Goal: Transaction & Acquisition: Purchase product/service

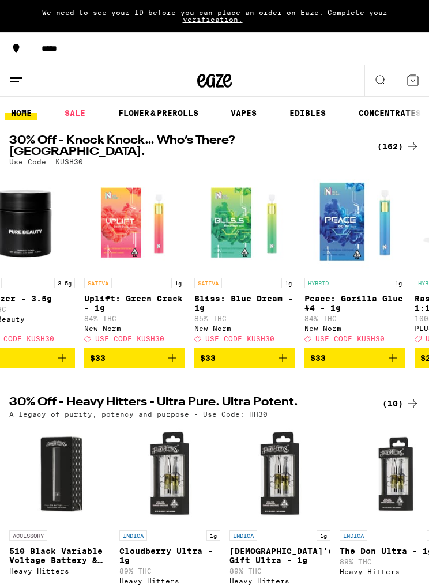
scroll to position [0, 150]
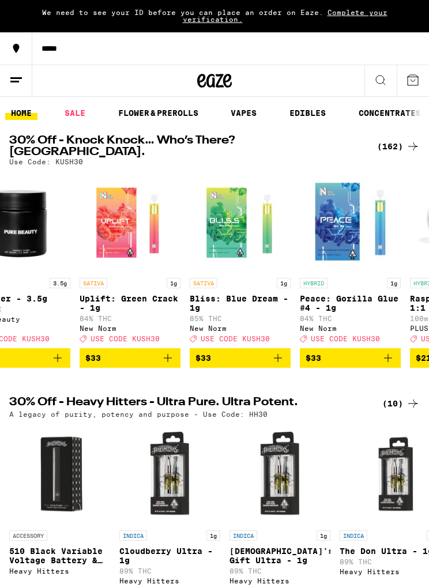
click at [195, 116] on link "FLOWER & PREROLLS" at bounding box center [158, 113] width 92 height 14
click at [188, 115] on link "FLOWER & PREROLLS" at bounding box center [158, 113] width 92 height 14
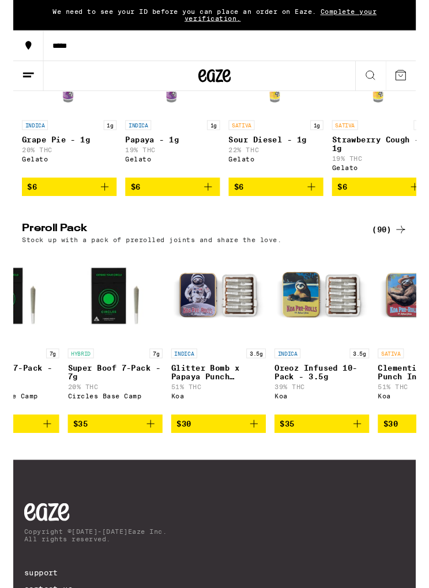
scroll to position [0, 3149]
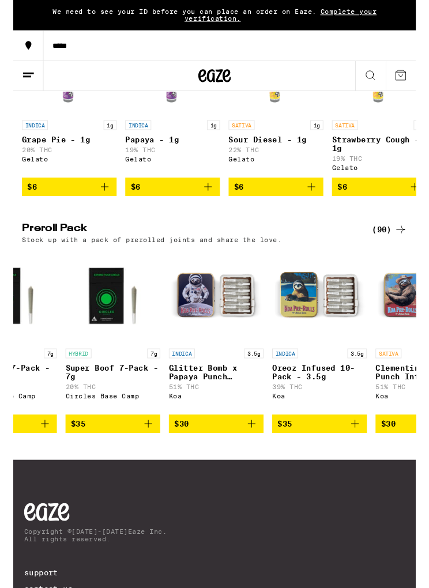
click at [230, 366] on img "Open page for Glitter Bomb x Papaya Punch Infused 10-Pack - 3.5g from Koa" at bounding box center [216, 315] width 101 height 101
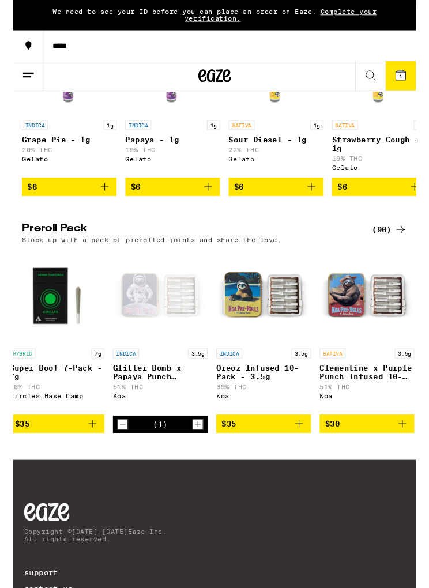
scroll to position [0, 3218]
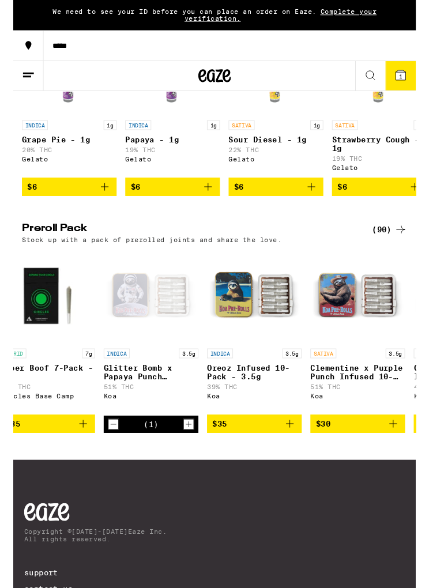
click at [265, 366] on img "Open page for Oreoz Infused 10-Pack - 3.5g from Koa" at bounding box center [257, 315] width 101 height 101
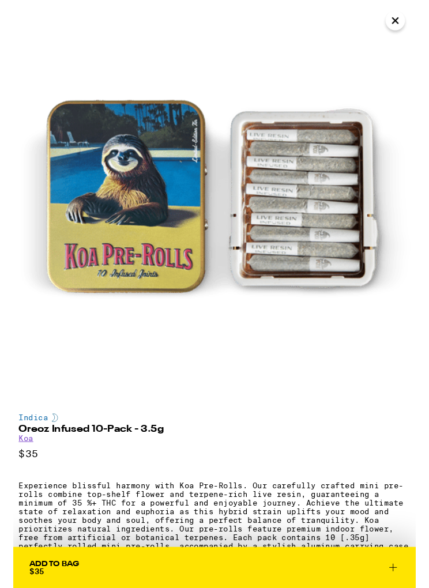
click at [403, 33] on img at bounding box center [214, 214] width 429 height 429
click at [415, 28] on button "Close" at bounding box center [407, 22] width 21 height 21
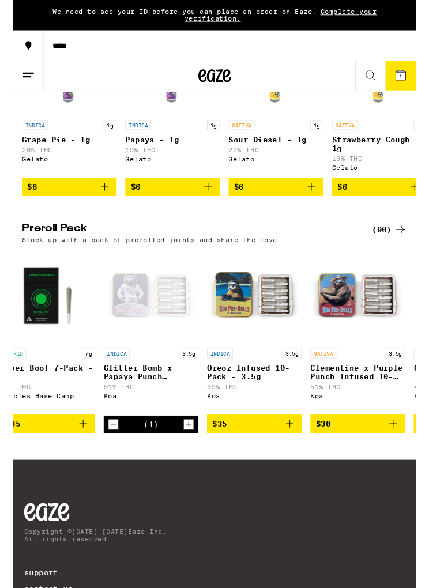
click at [155, 362] on div "Open page for Glitter Bomb x Papaya Punch Infused 10-Pack - 3.5g from Koa" at bounding box center [146, 315] width 101 height 101
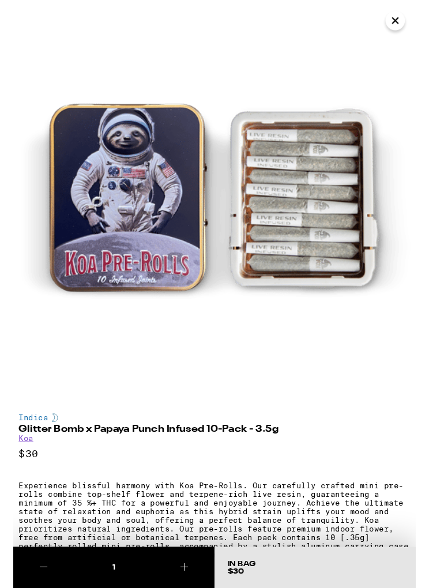
click at [409, 25] on icon "Close" at bounding box center [407, 21] width 14 height 17
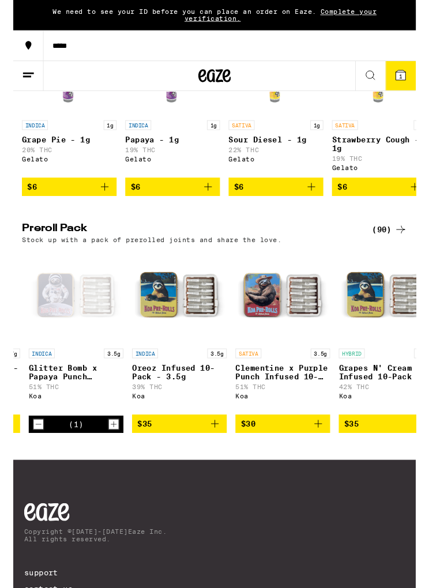
scroll to position [0, 3342]
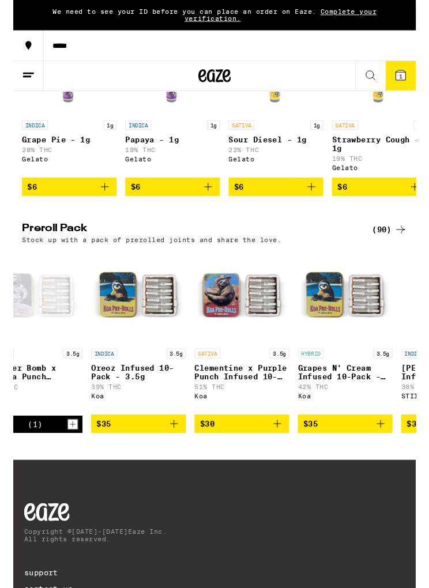
click at [253, 406] on p "Clementine x Purple Punch Infused 10-Pack - 3.5g" at bounding box center [243, 397] width 101 height 18
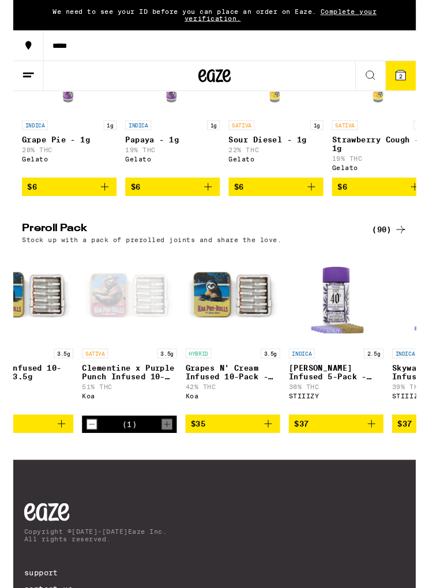
scroll to position [0, 3464]
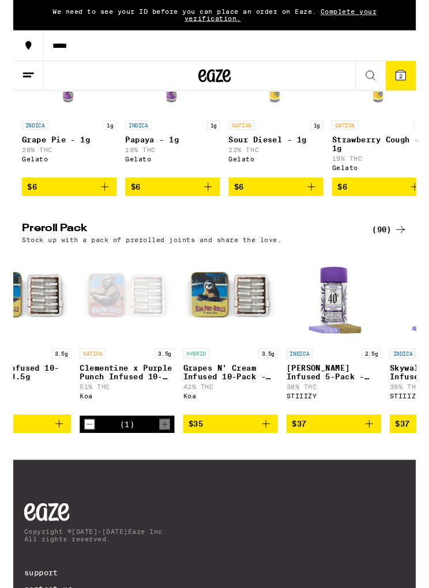
click at [247, 406] on p "Grapes N' Cream Infused 10-Pack - 3.5g" at bounding box center [231, 397] width 101 height 18
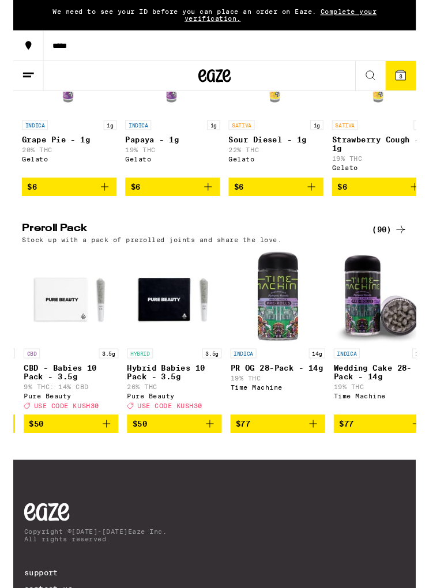
scroll to position [0, 9284]
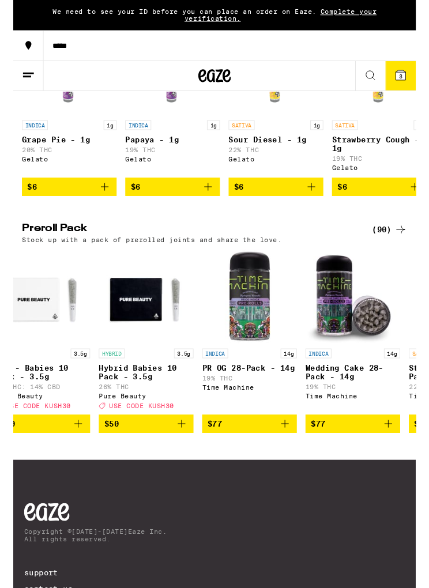
click at [156, 459] on span "$50" at bounding box center [141, 452] width 89 height 14
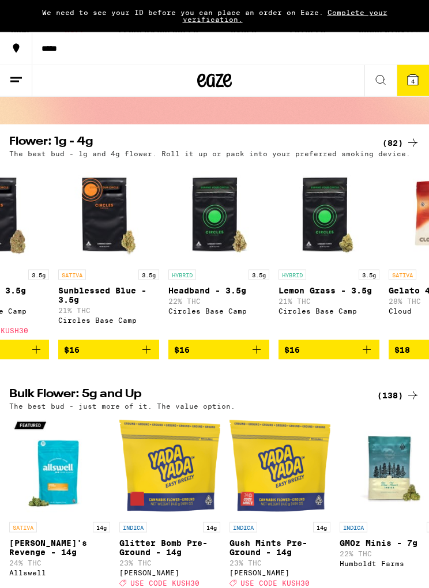
scroll to position [0, 0]
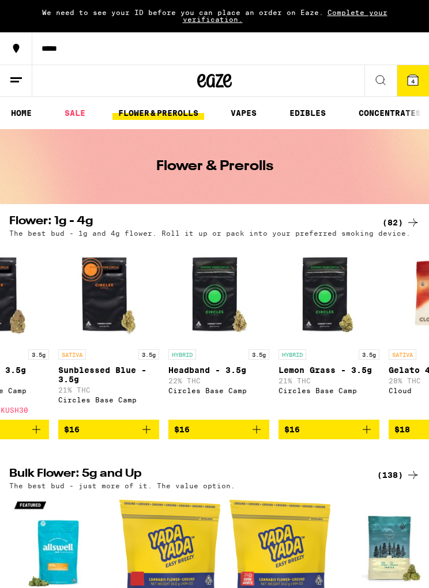
click at [420, 81] on button "4" at bounding box center [413, 80] width 32 height 31
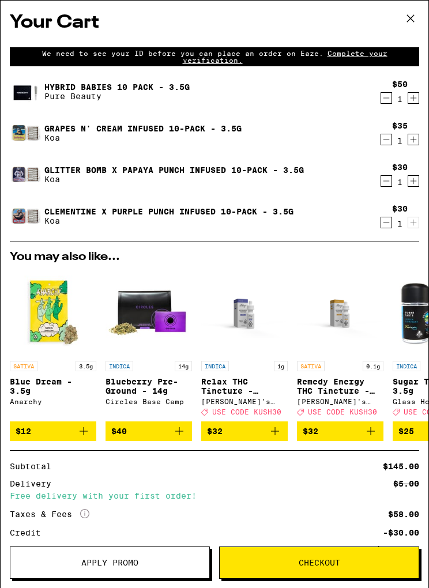
click at [355, 62] on div "We need to see your ID before you can place an order on Eaze. Complete your ver…" at bounding box center [214, 57] width 393 height 14
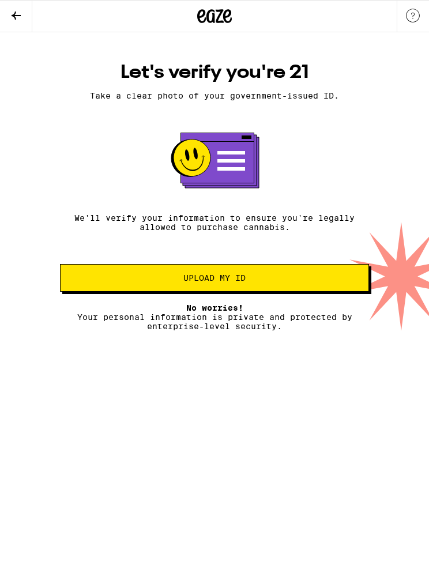
click at [259, 282] on span "Upload my ID" at bounding box center [215, 278] width 290 height 8
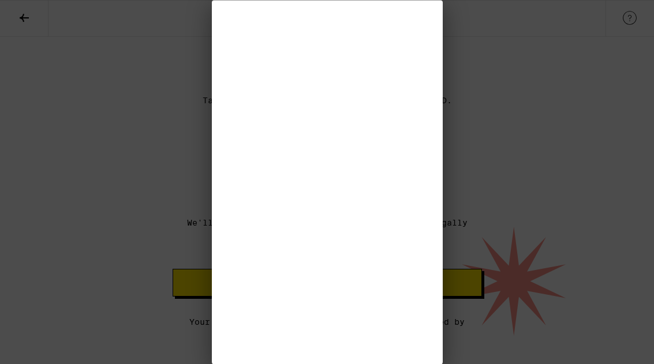
click at [429, 145] on div at bounding box center [327, 182] width 654 height 364
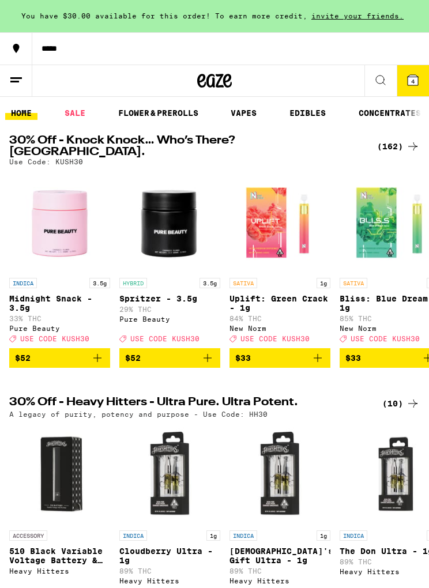
click at [417, 89] on button "4" at bounding box center [413, 80] width 32 height 31
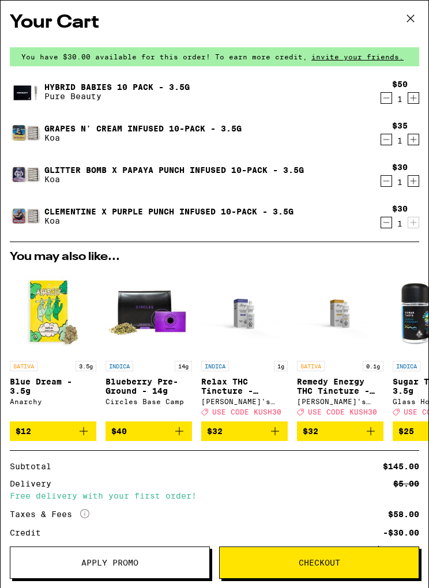
click at [313, 574] on button "Checkout" at bounding box center [319, 563] width 200 height 32
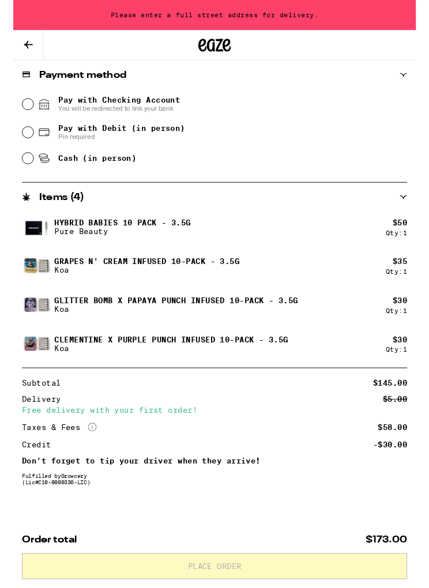
scroll to position [474, 0]
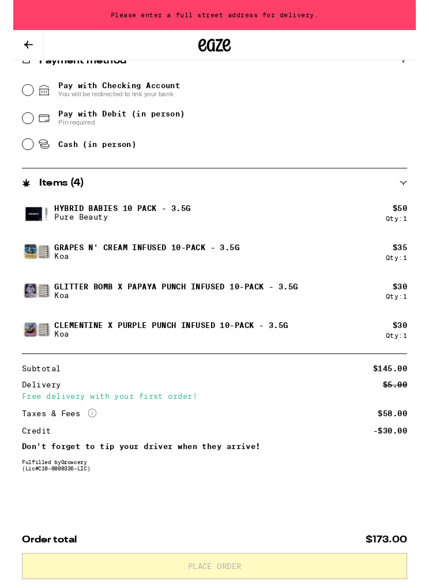
click at [22, 46] on icon at bounding box center [16, 48] width 14 height 14
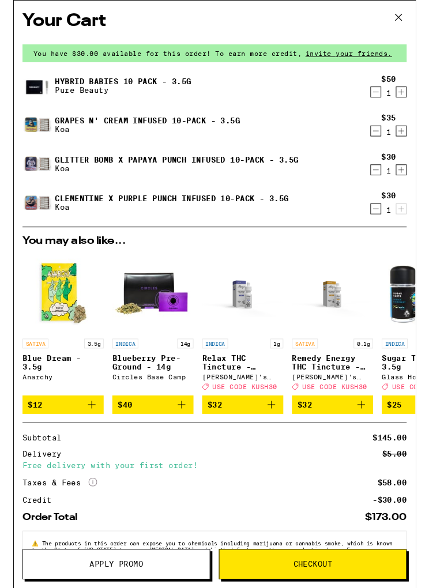
click at [389, 102] on icon "Decrement" at bounding box center [386, 98] width 10 height 14
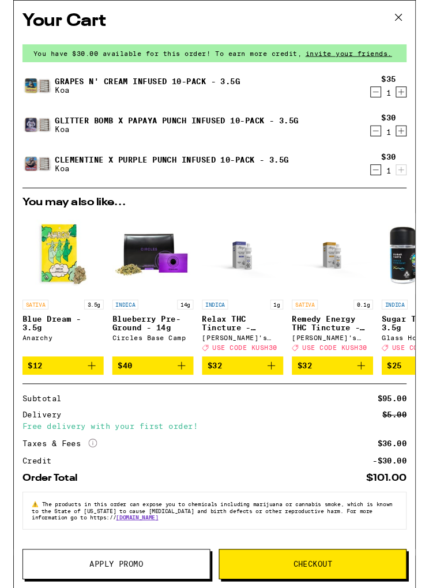
click at [88, 173] on link "Clementine x Purple Punch Infused 10-Pack - 3.5g" at bounding box center [168, 170] width 249 height 9
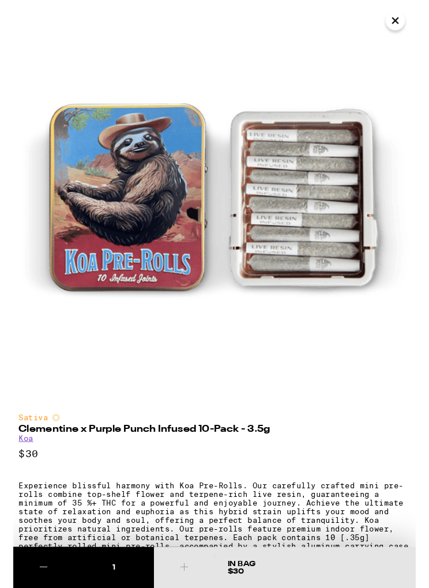
click at [417, 31] on img at bounding box center [214, 214] width 429 height 429
click at [408, 28] on icon "Close" at bounding box center [407, 21] width 14 height 17
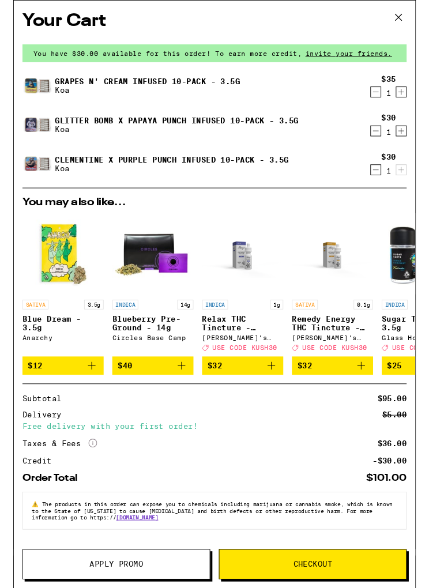
click at [195, 91] on link "Grapes N' Cream Infused 10-Pack - 3.5g" at bounding box center [142, 86] width 197 height 9
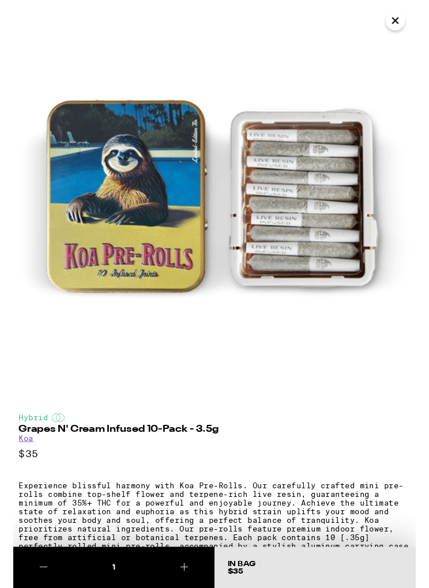
click at [420, 31] on img at bounding box center [214, 214] width 429 height 429
click at [404, 27] on icon "Close" at bounding box center [407, 21] width 14 height 17
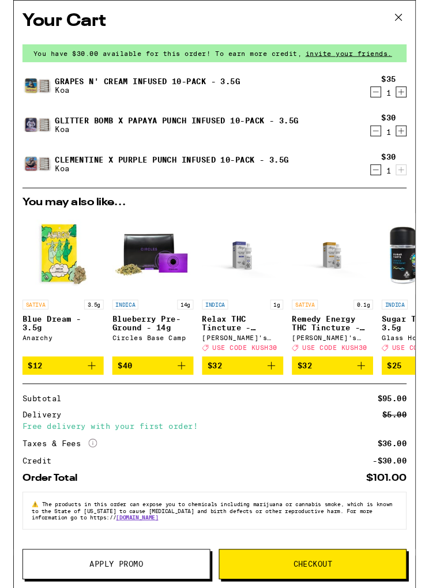
click at [391, 102] on icon "Decrement" at bounding box center [386, 98] width 10 height 14
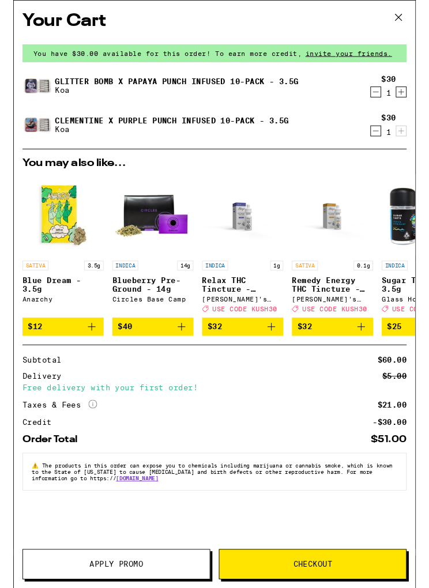
click at [419, 24] on icon at bounding box center [410, 18] width 17 height 17
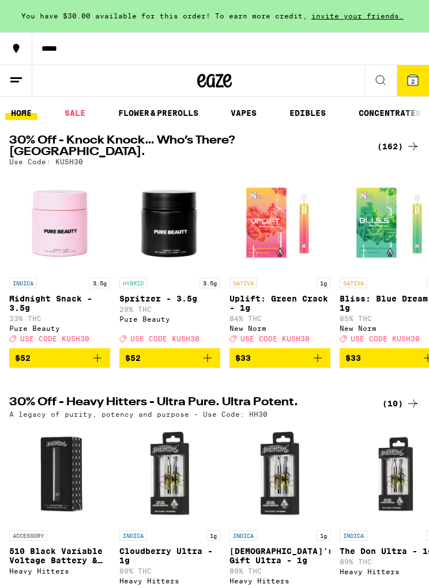
click at [384, 85] on icon at bounding box center [381, 80] width 14 height 14
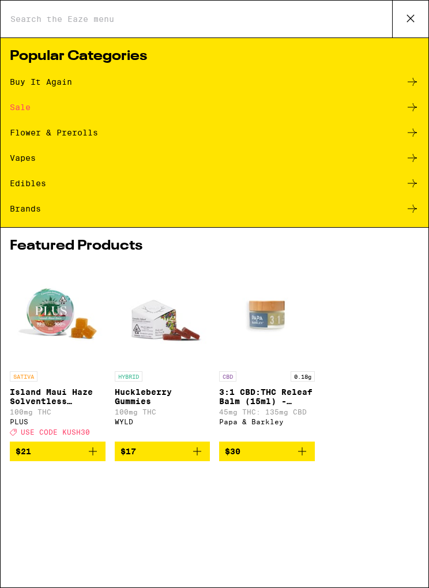
click at [91, 137] on div "Flower & Prerolls" at bounding box center [54, 133] width 88 height 8
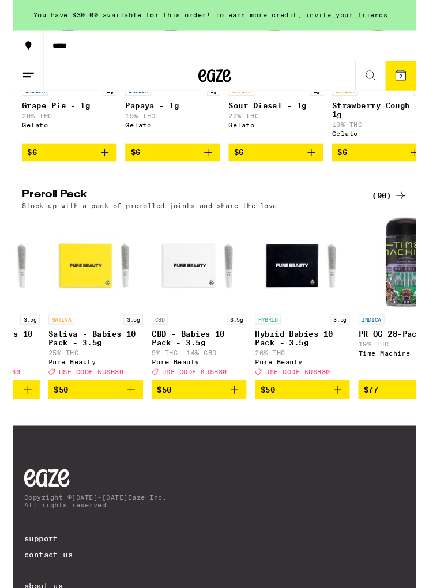
scroll to position [0, 9097]
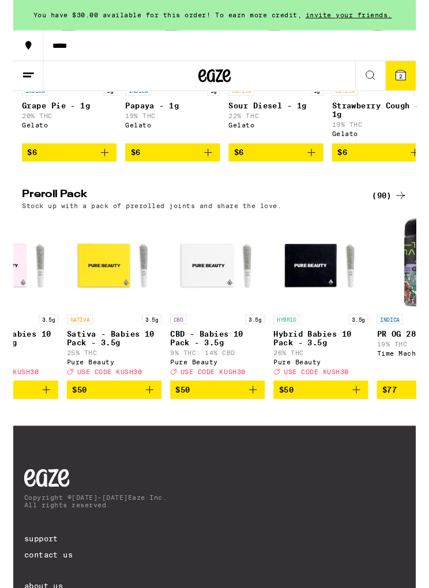
click at [336, 422] on span "$50" at bounding box center [327, 415] width 89 height 14
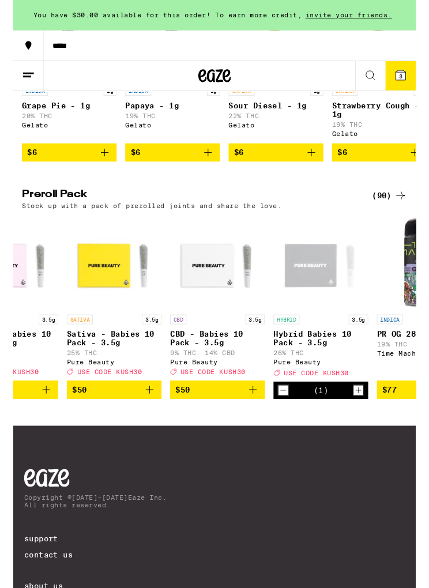
click at [422, 84] on button "3" at bounding box center [413, 80] width 32 height 31
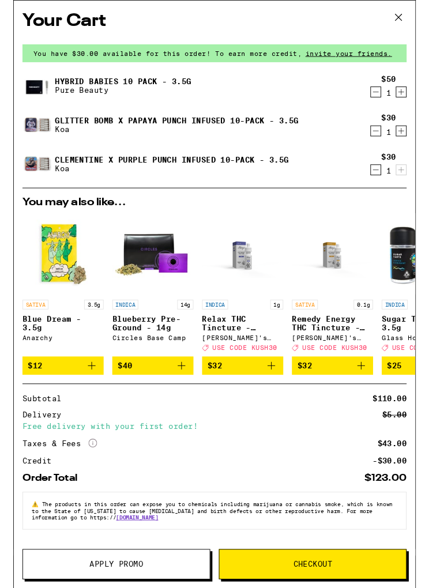
click at [391, 188] on icon "Decrement" at bounding box center [386, 181] width 10 height 14
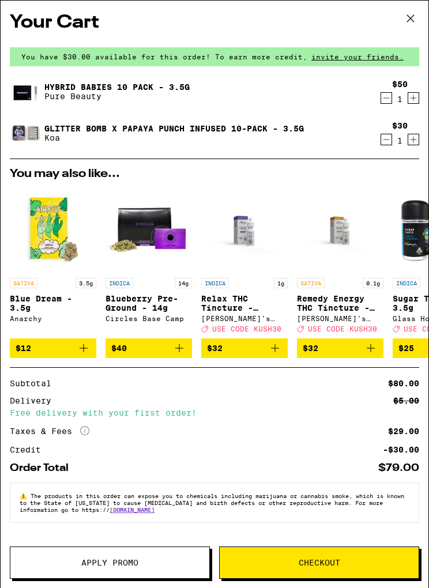
scroll to position [10, 0]
click at [323, 566] on span "Checkout" at bounding box center [320, 563] width 42 height 8
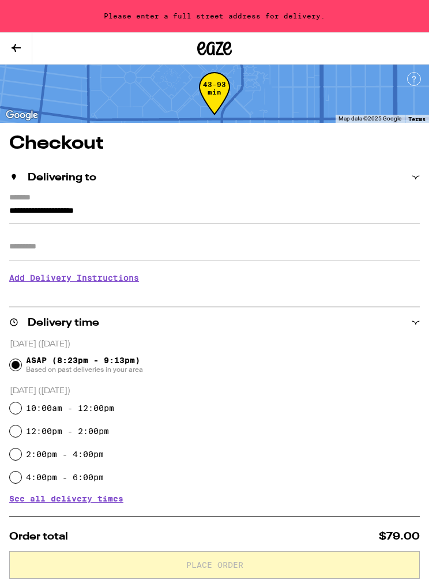
click at [89, 204] on input "**********" at bounding box center [214, 214] width 411 height 20
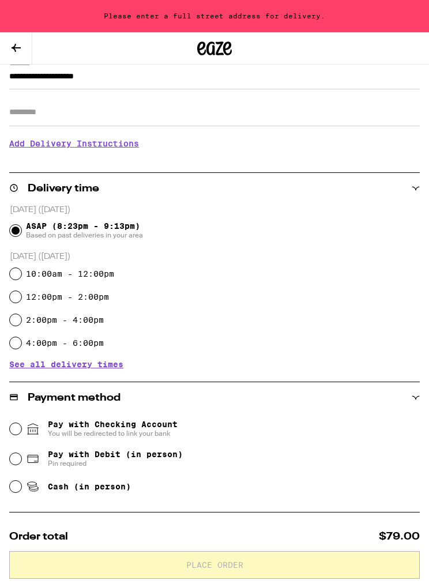
scroll to position [0, 0]
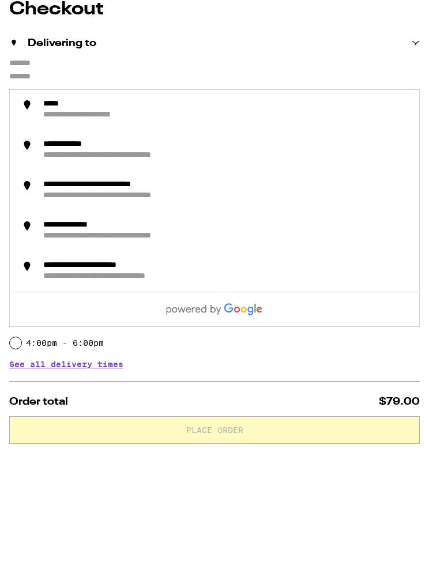
type input "**********"
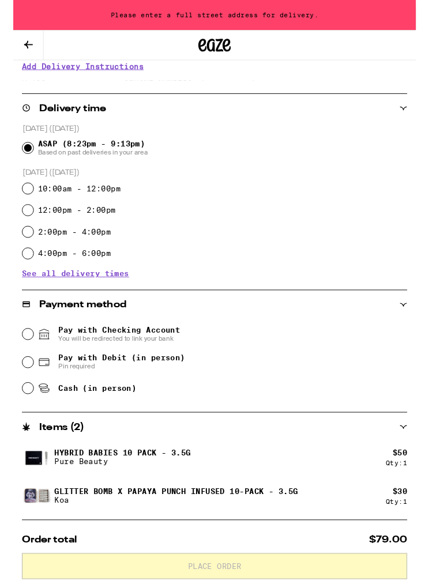
scroll to position [208, 0]
click at [27, 414] on icon at bounding box center [33, 414] width 14 height 14
click at [21, 414] on input "Cash (in person)" at bounding box center [16, 414] width 12 height 12
radio input "true"
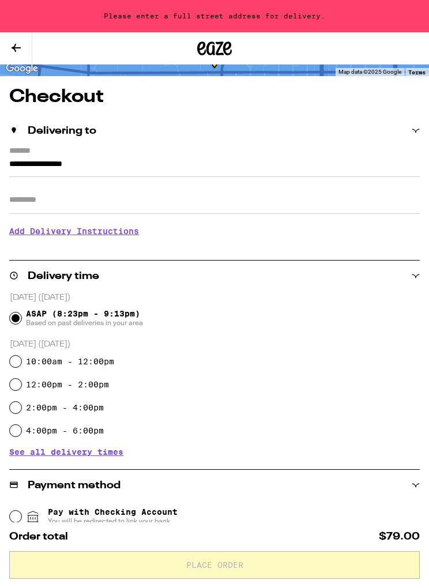
scroll to position [0, 0]
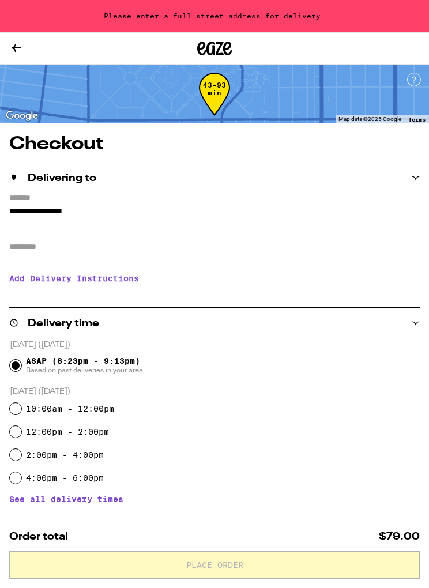
click at [72, 205] on input "**********" at bounding box center [214, 215] width 411 height 20
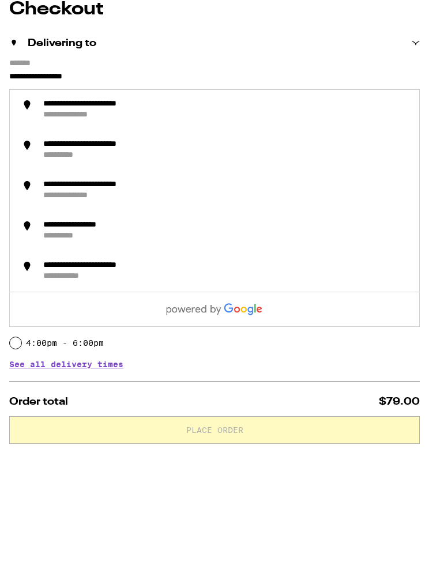
click at [281, 173] on div "Delivering to" at bounding box center [214, 178] width 411 height 10
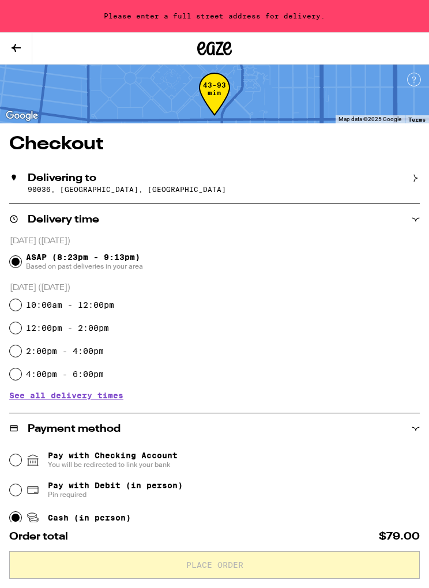
click at [159, 192] on p "90036, [GEOGRAPHIC_DATA], [GEOGRAPHIC_DATA]" at bounding box center [224, 189] width 392 height 7
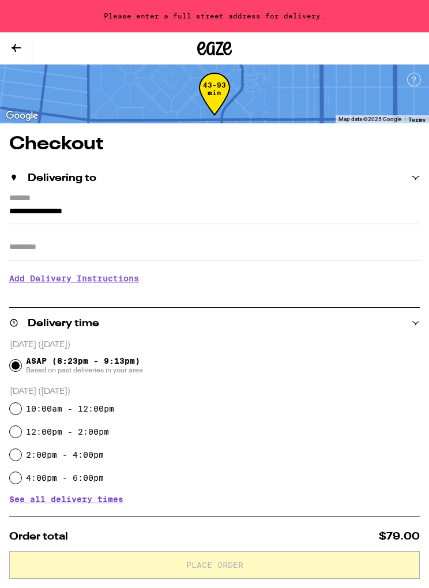
click at [152, 205] on input "**********" at bounding box center [214, 215] width 411 height 20
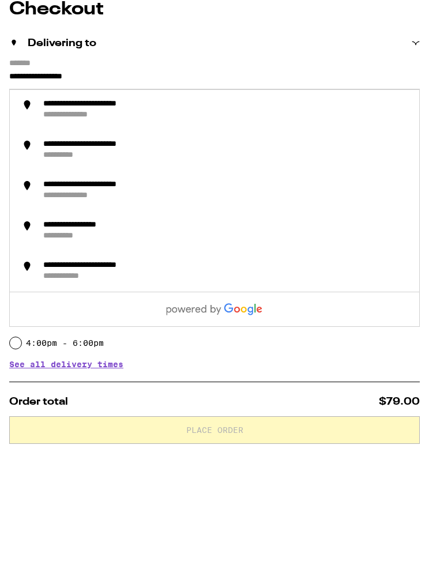
click at [129, 234] on div "**********" at bounding box center [226, 245] width 368 height 22
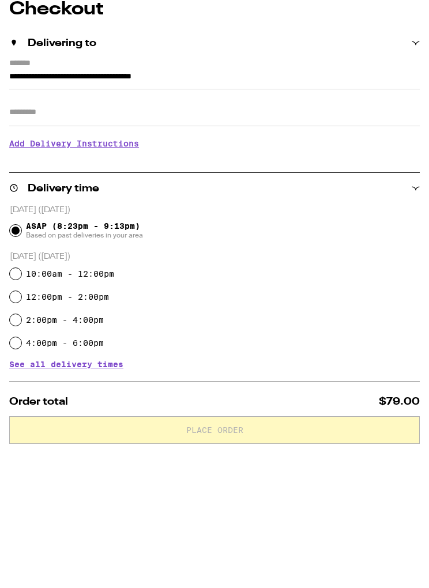
scroll to position [135, 0]
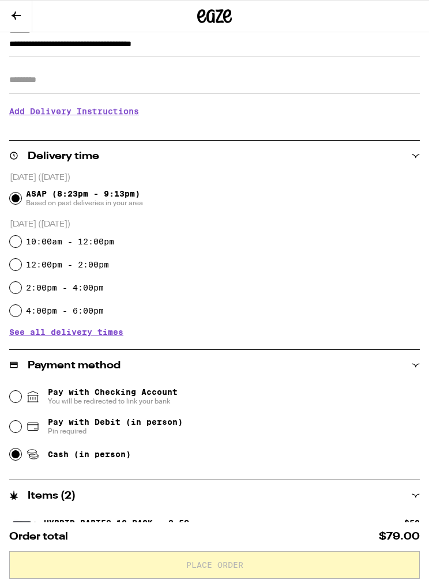
type input "**********"
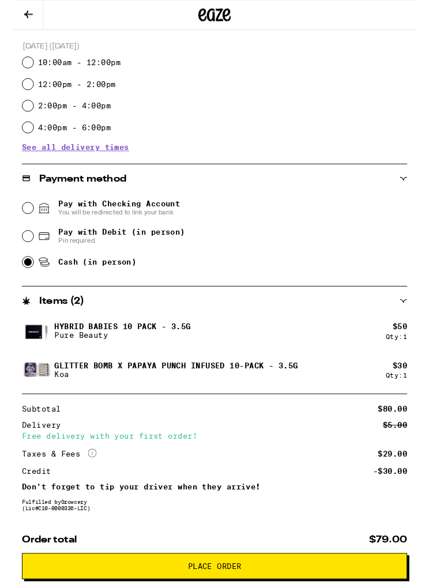
scroll to position [359, 0]
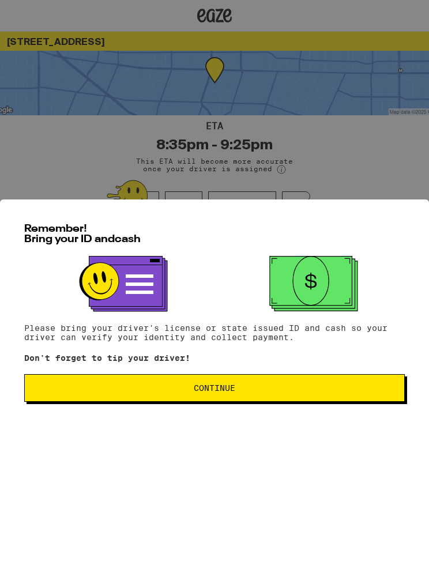
click at [266, 391] on span "Continue" at bounding box center [214, 389] width 361 height 8
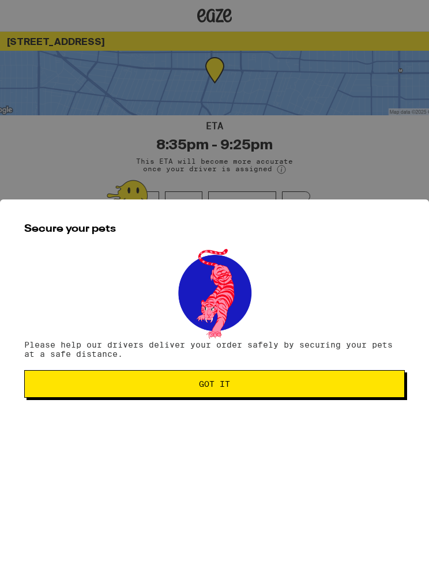
click at [251, 381] on button "Got it" at bounding box center [214, 385] width 381 height 28
